Goal: Find specific page/section: Find specific page/section

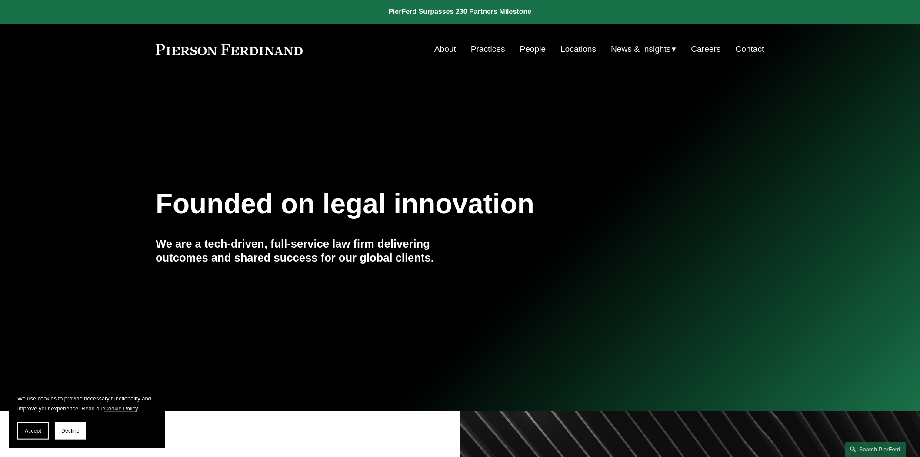
click at [567, 57] on link "Locations" at bounding box center [578, 49] width 36 height 17
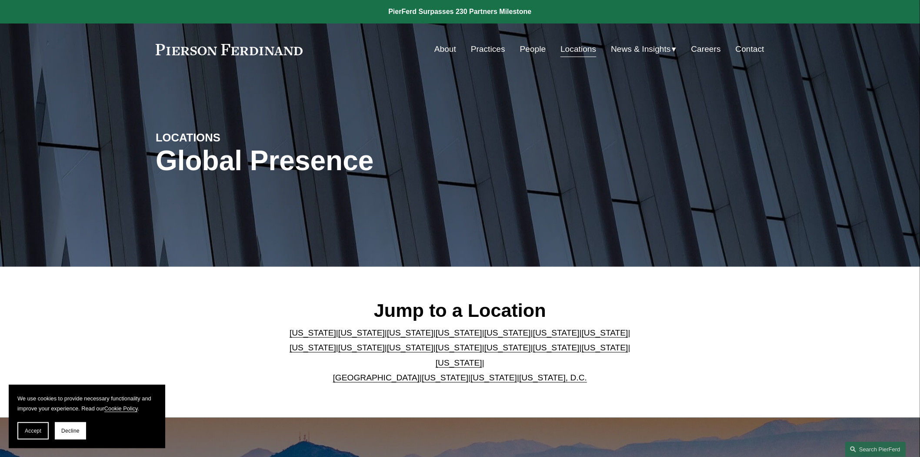
click at [484, 352] on link "[US_STATE]" at bounding box center [507, 347] width 47 height 9
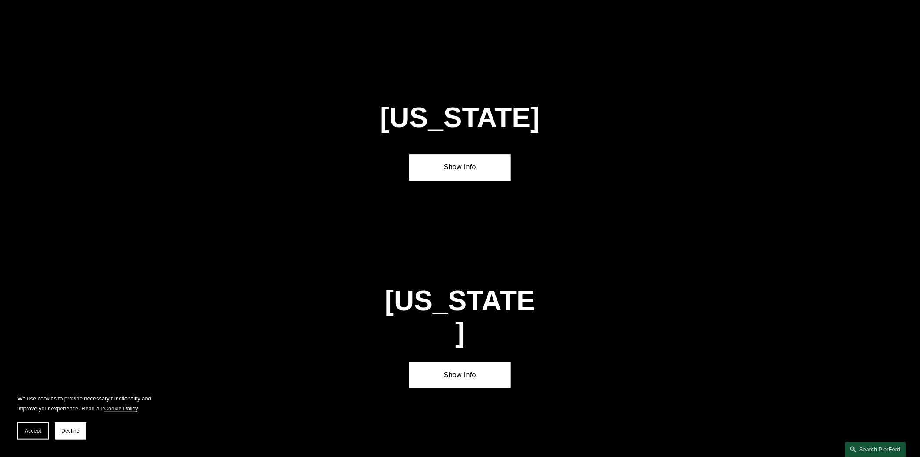
scroll to position [2432, 0]
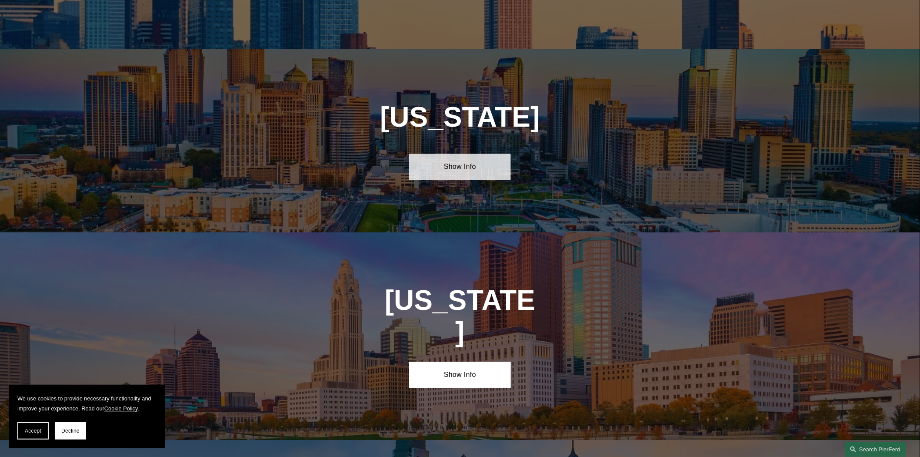
click at [456, 153] on link "Show Info" at bounding box center [459, 166] width 101 height 26
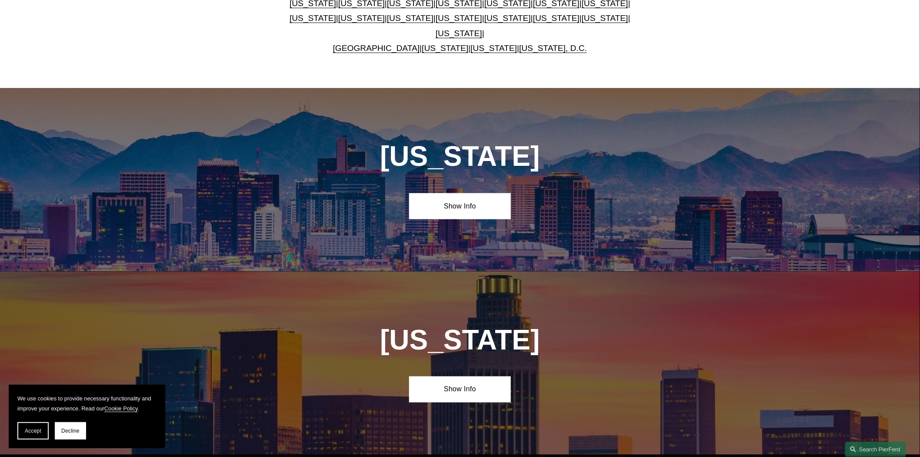
scroll to position [0, 0]
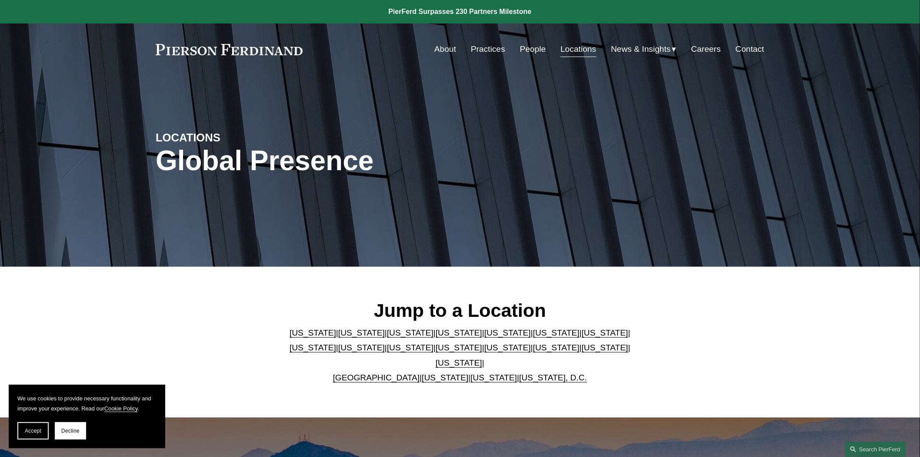
click at [485, 53] on link "Practices" at bounding box center [488, 49] width 34 height 17
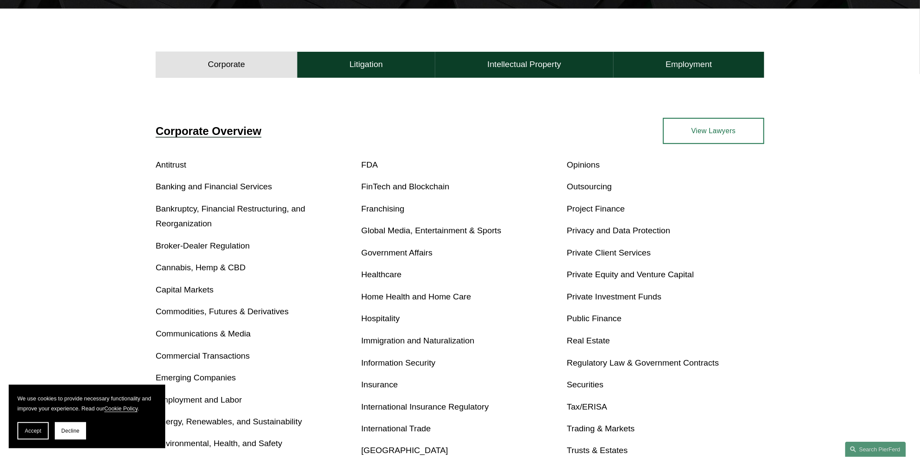
scroll to position [257, 0]
